Goal: Task Accomplishment & Management: Manage account settings

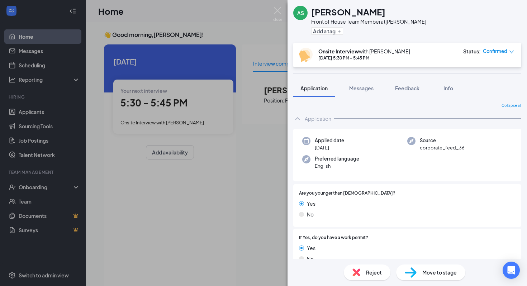
scroll to position [32, 0]
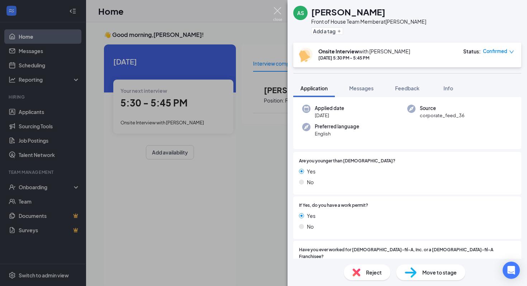
click at [281, 16] on img at bounding box center [277, 14] width 9 height 14
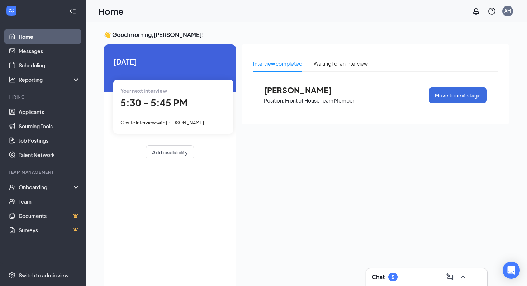
click at [256, 30] on div "👋 Good morning, [PERSON_NAME] ! [DATE] Your next interview 5:30 - 5:45 PM Onsit…" at bounding box center [306, 161] width 441 height 279
drag, startPoint x: 256, startPoint y: 30, endPoint x: 208, endPoint y: 45, distance: 49.8
click at [208, 45] on div "👋 Good morning, [PERSON_NAME] ! [DATE] Your next interview 5:30 - 5:45 PM Onsit…" at bounding box center [306, 161] width 441 height 279
click at [210, 34] on h3 "👋 Good morning, [PERSON_NAME] !" at bounding box center [306, 35] width 405 height 8
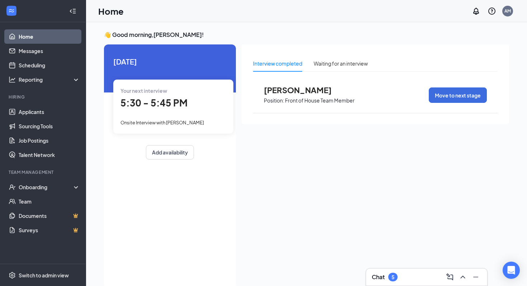
click at [276, 95] on span "Position: Front of House Team Member" at bounding box center [309, 100] width 91 height 11
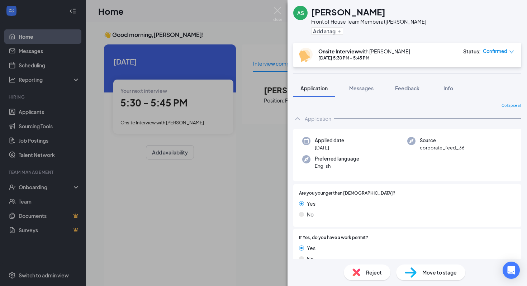
click at [362, 268] on div "Reject" at bounding box center [367, 273] width 47 height 16
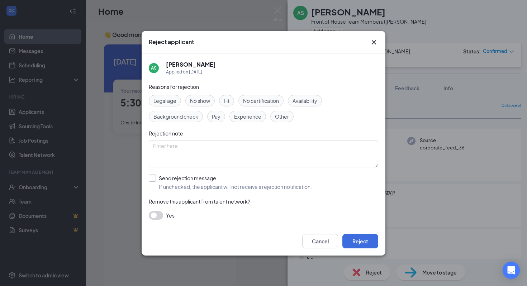
click at [188, 177] on input "Send rejection message If unchecked, the applicant will not receive a rejection…" at bounding box center [230, 183] width 163 height 16
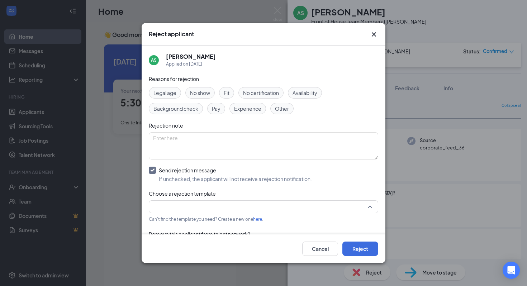
click at [191, 204] on input "search" at bounding box center [261, 207] width 216 height 12
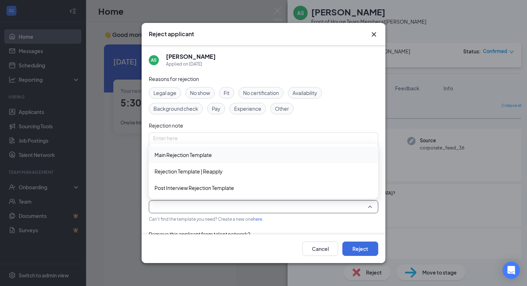
scroll to position [20, 0]
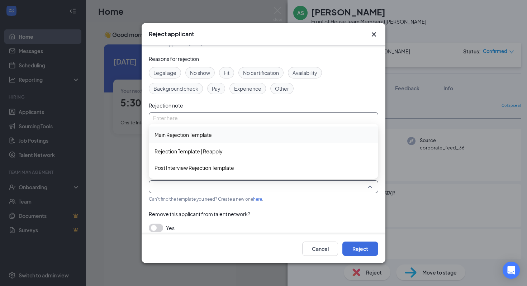
click at [265, 115] on textarea at bounding box center [264, 125] width 230 height 27
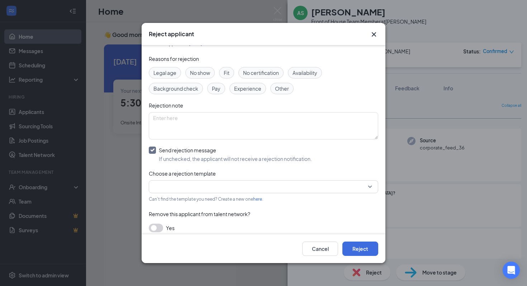
click at [150, 150] on input "Send rejection message If unchecked, the applicant will not receive a rejection…" at bounding box center [230, 155] width 163 height 16
checkbox input "false"
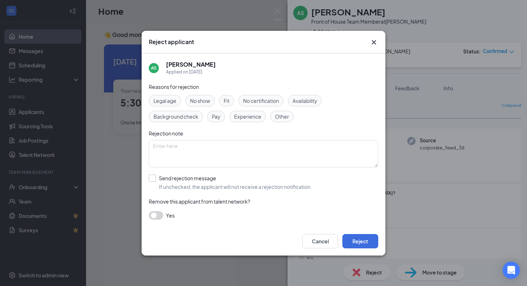
scroll to position [0, 0]
click at [373, 39] on icon "Cross" at bounding box center [374, 42] width 9 height 9
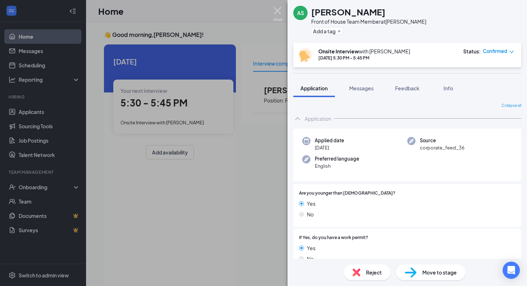
click at [274, 11] on img at bounding box center [277, 14] width 9 height 14
